Goal: Find contact information: Find contact information

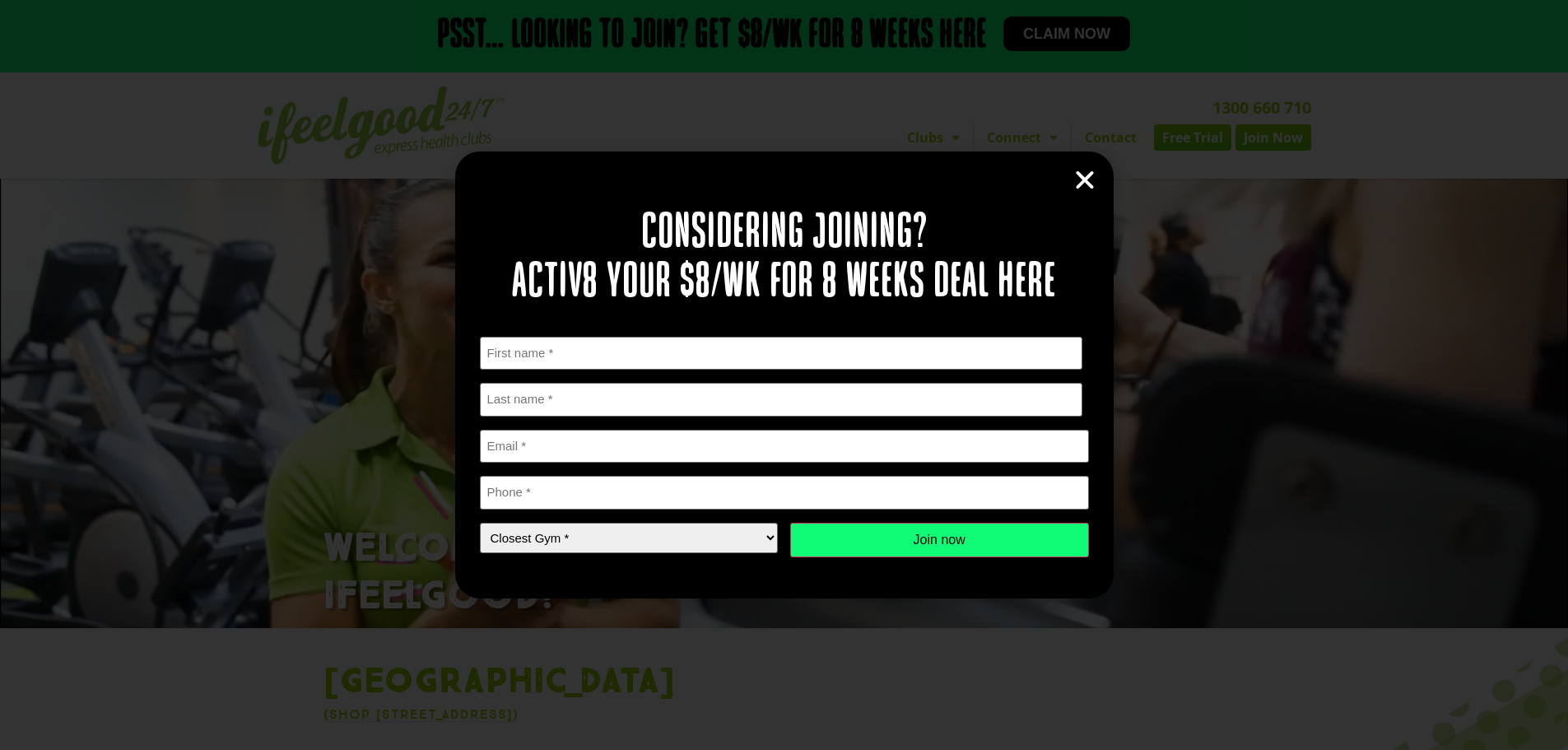
click at [1120, 135] on div "Considering joining? Activ8 your $8/wk for 8 weeks deal here " * " indicates re…" at bounding box center [784, 375] width 1568 height 750
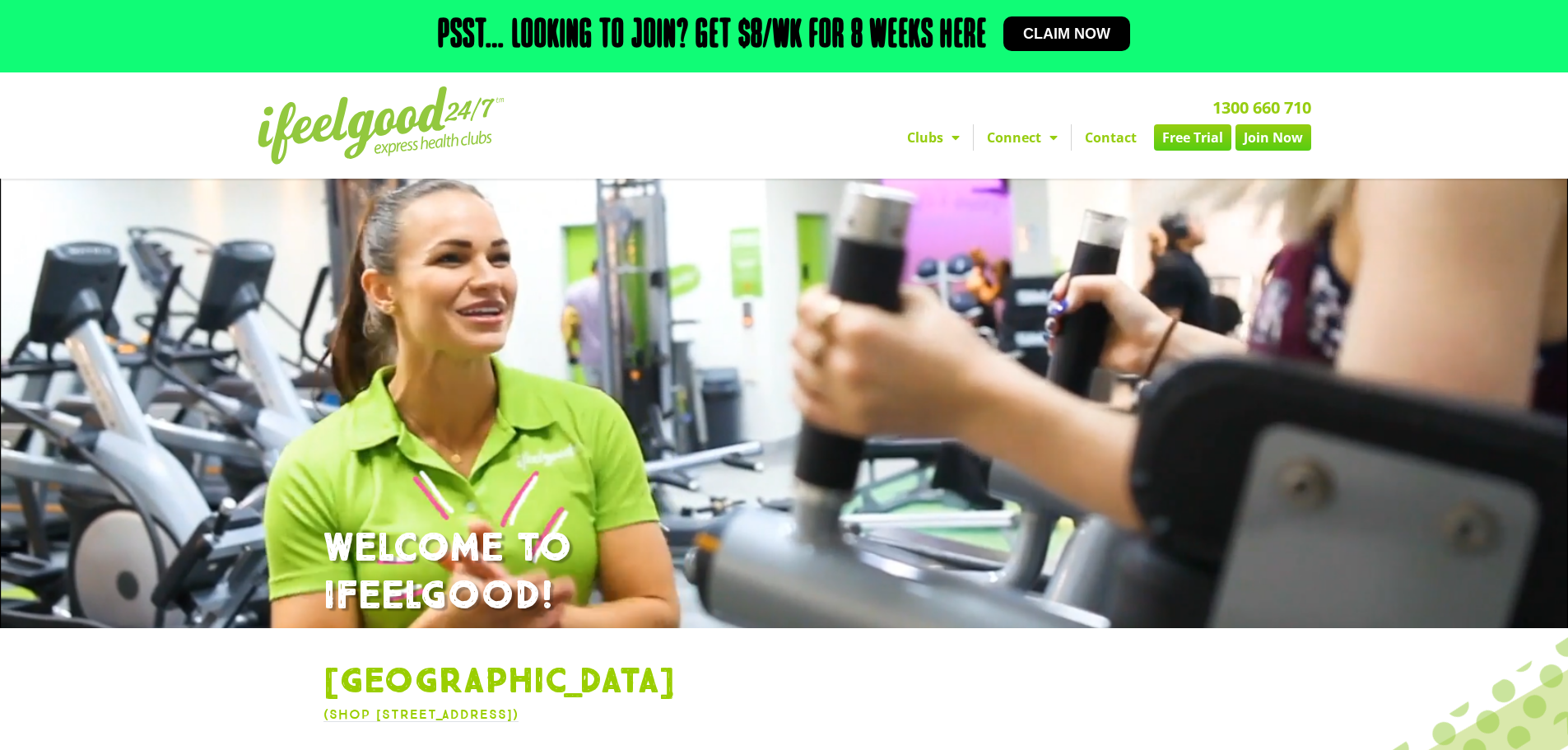
click at [1118, 140] on link "Contact" at bounding box center [1111, 137] width 78 height 26
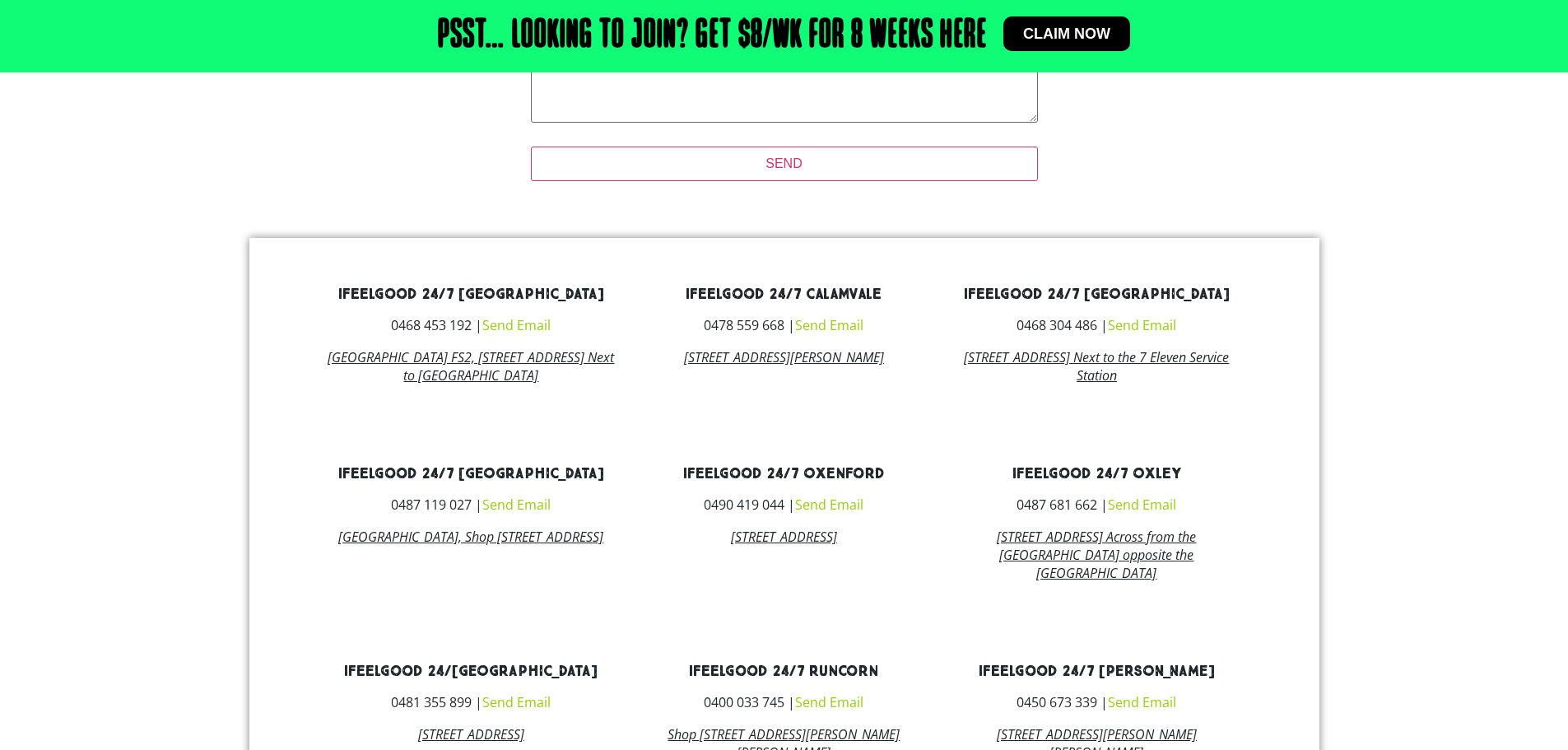
scroll to position [824, 0]
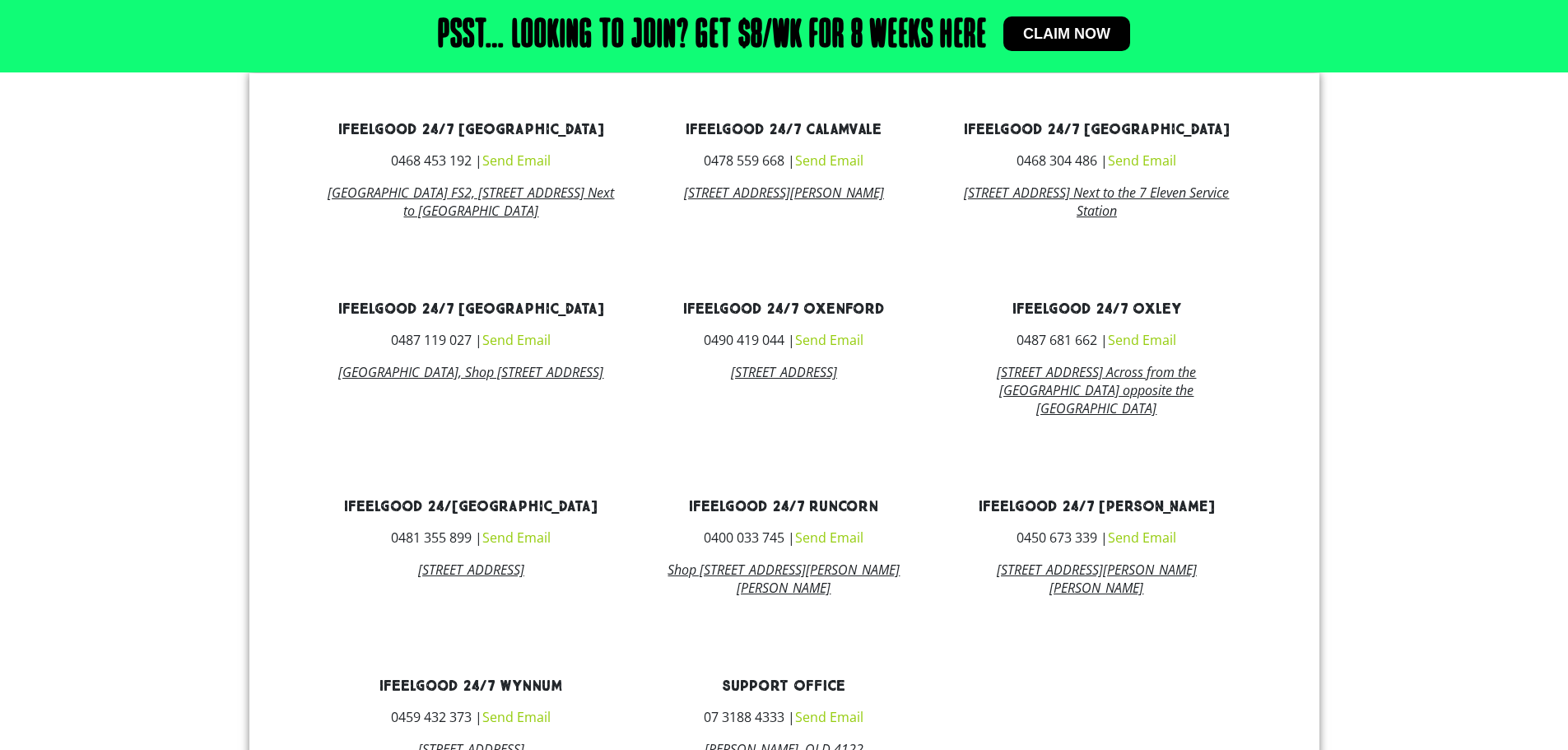
click at [526, 547] on link "Send Email" at bounding box center [516, 538] width 68 height 18
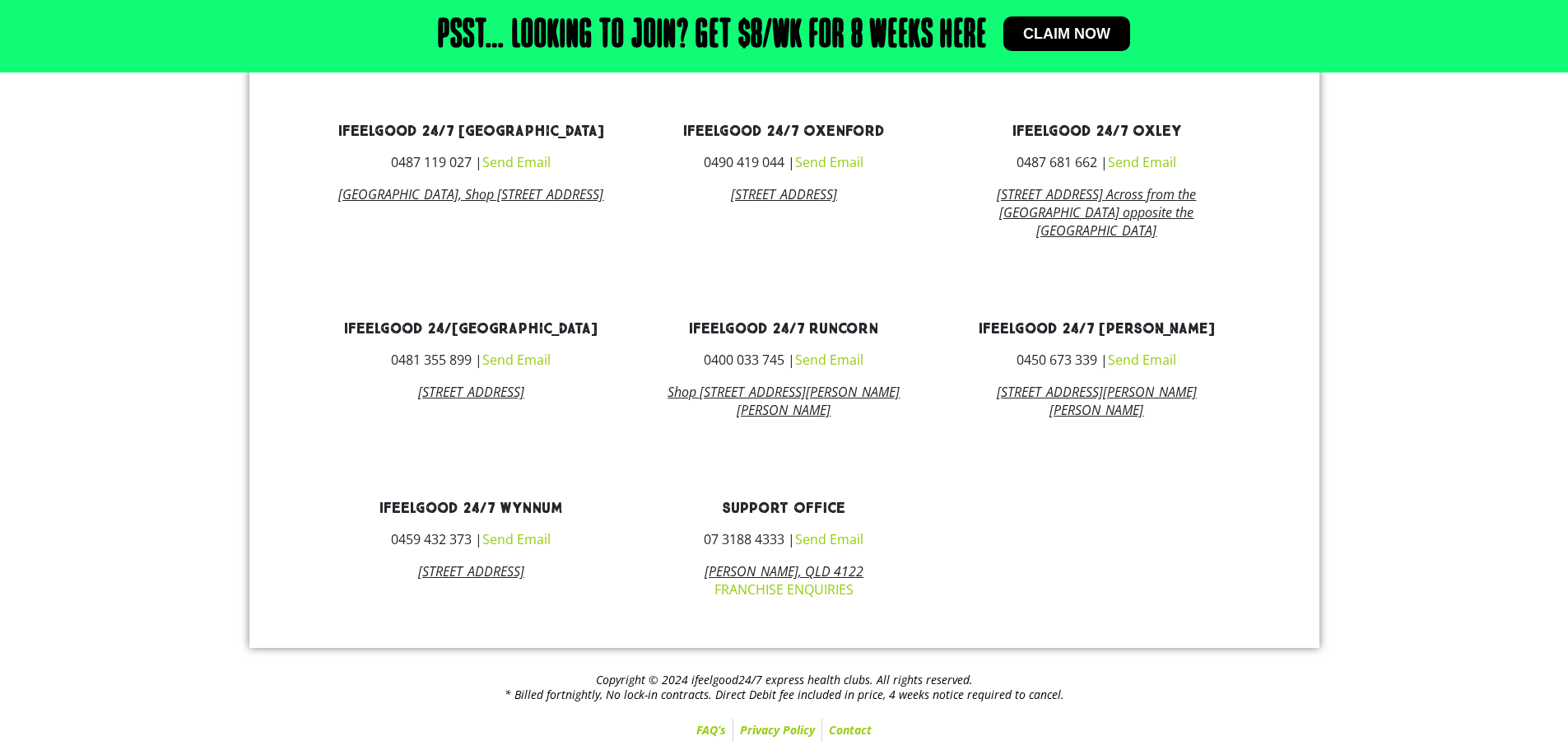
scroll to position [1021, 0]
